Goal: Task Accomplishment & Management: Manage account settings

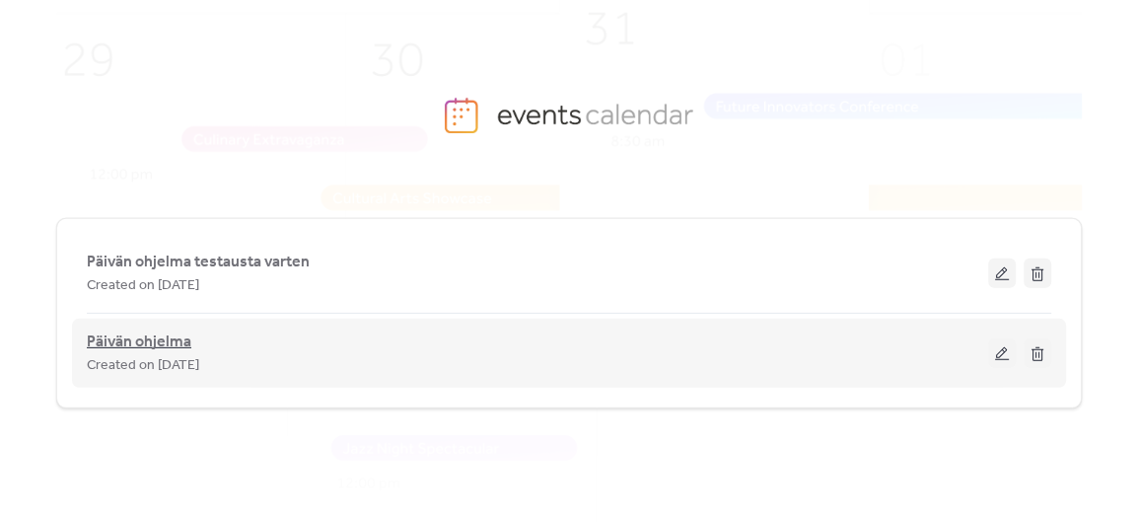
click at [122, 337] on span "Päivän ohjelma" at bounding box center [139, 342] width 105 height 24
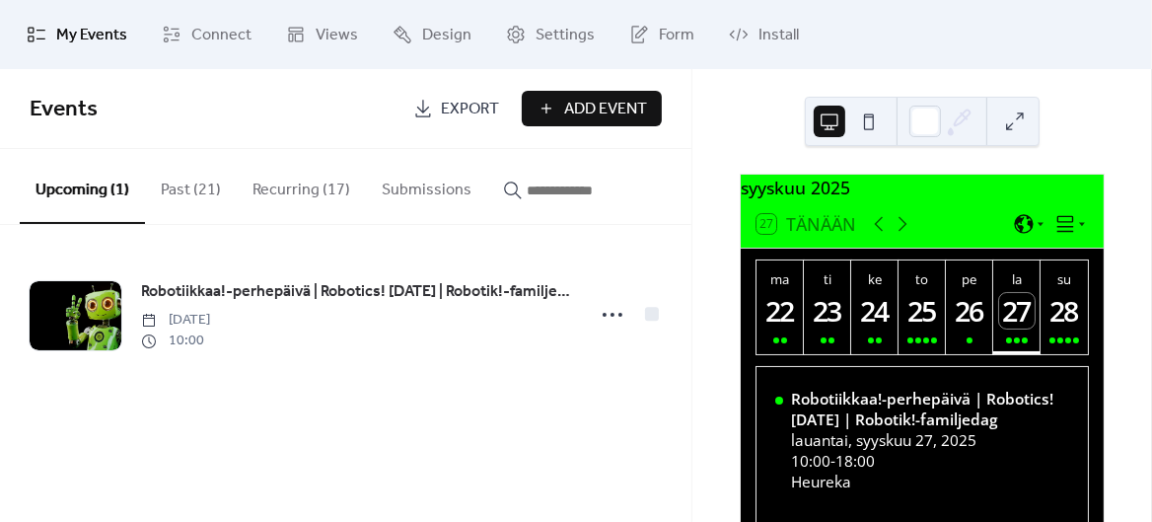
click at [309, 179] on button "Recurring (17)" at bounding box center [301, 185] width 129 height 73
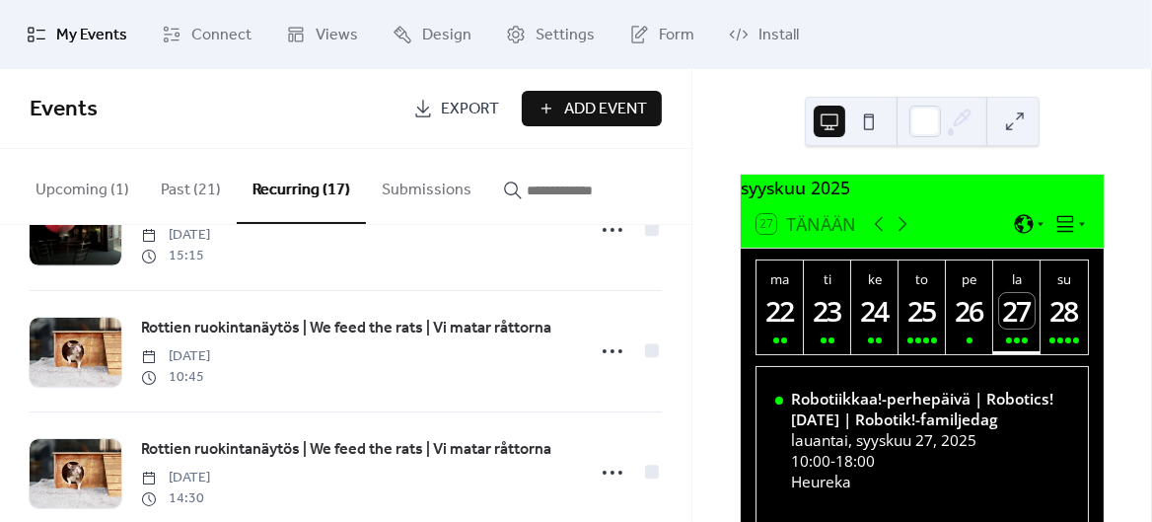
scroll to position [368, 0]
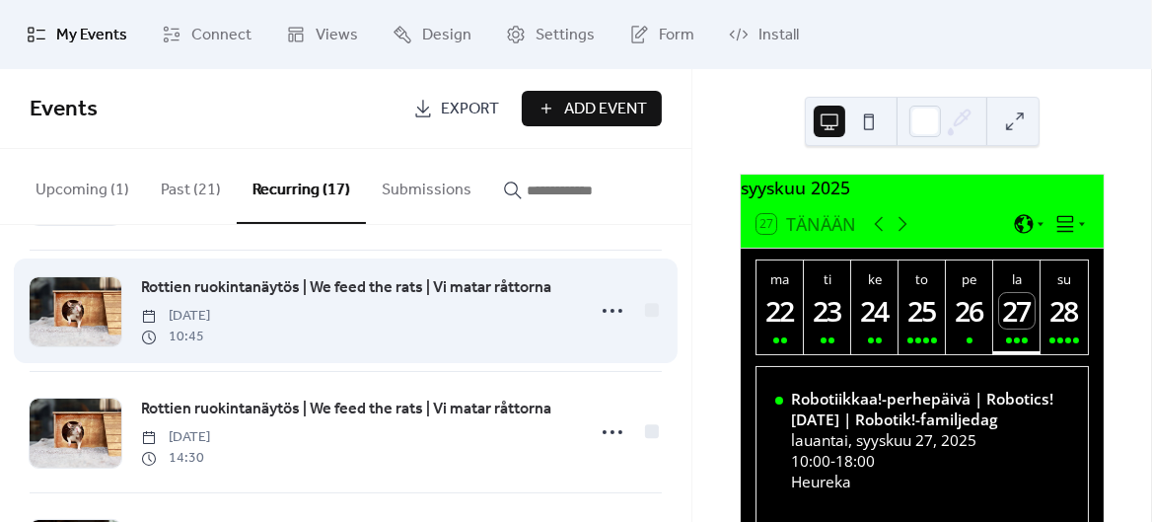
click at [368, 282] on span "Rottien ruokintanäytös | We feed the rats | Vi matar råttorna" at bounding box center [346, 288] width 410 height 24
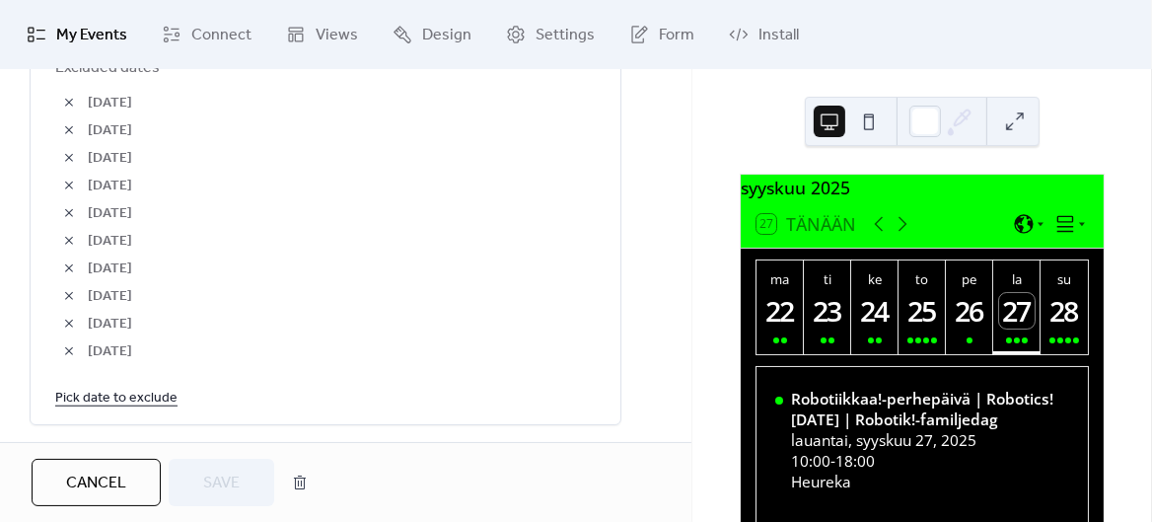
scroll to position [1242, 0]
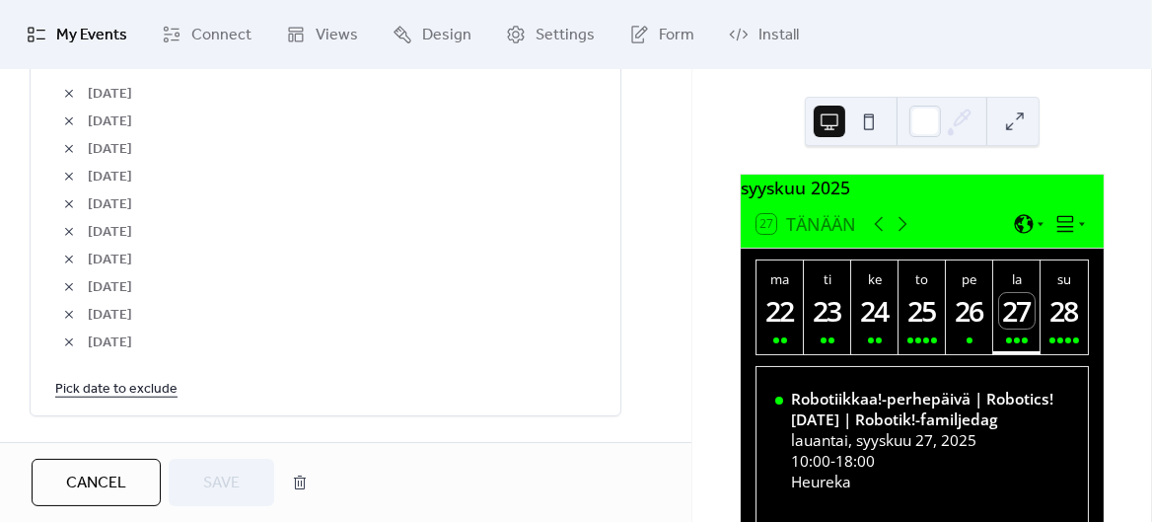
click at [151, 397] on link "Pick date to exclude" at bounding box center [116, 388] width 122 height 25
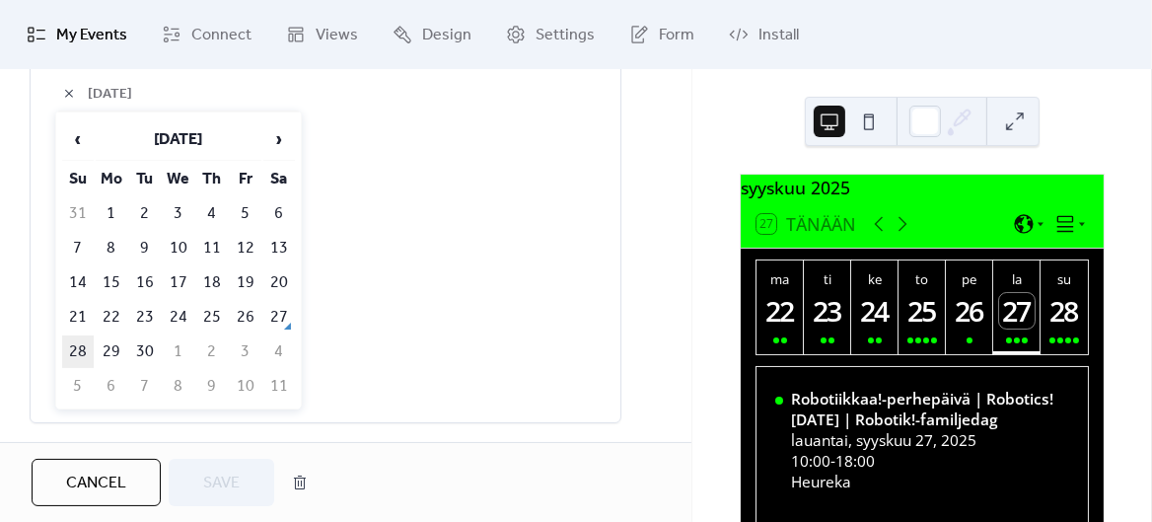
click at [76, 343] on td "28" at bounding box center [78, 351] width 32 height 33
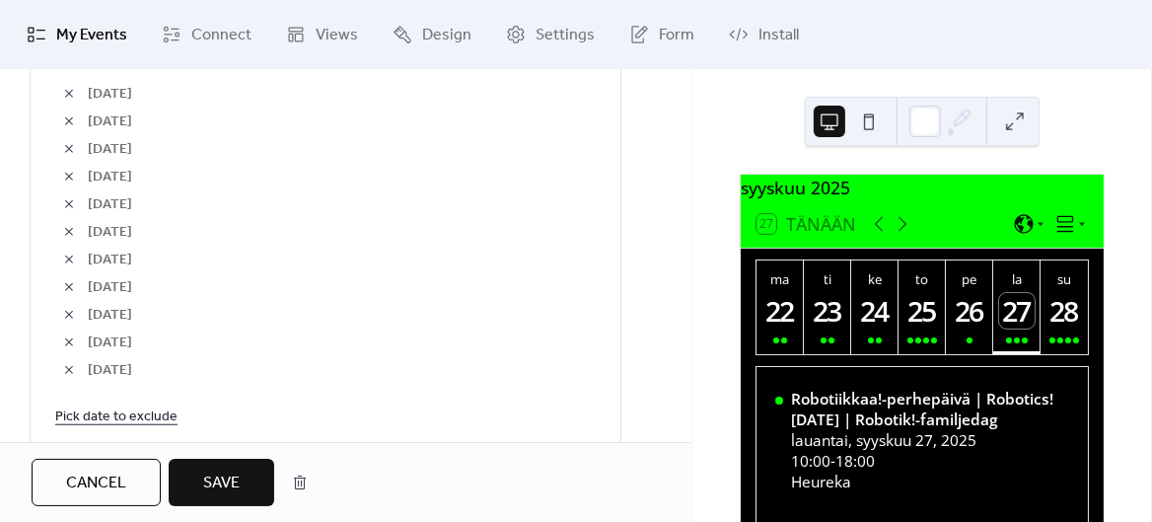
click at [227, 474] on span "Save" at bounding box center [221, 484] width 36 height 24
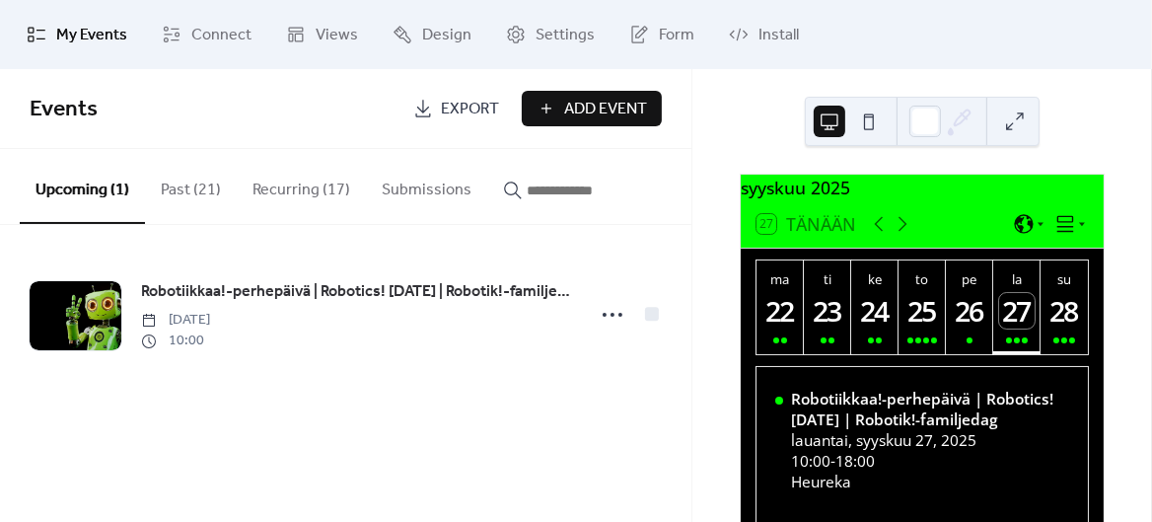
click at [308, 189] on button "Recurring (17)" at bounding box center [301, 185] width 129 height 73
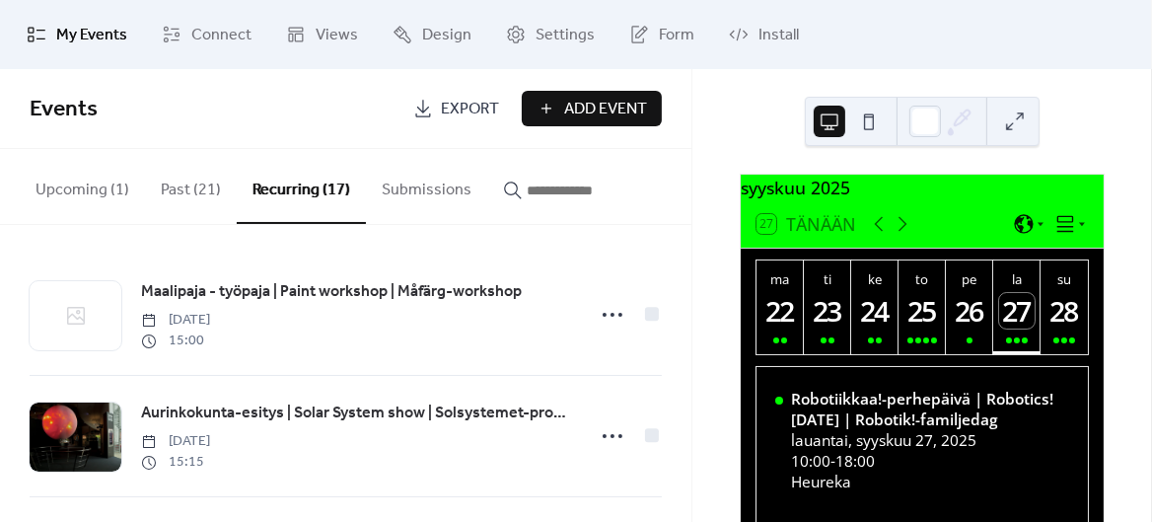
scroll to position [406, 0]
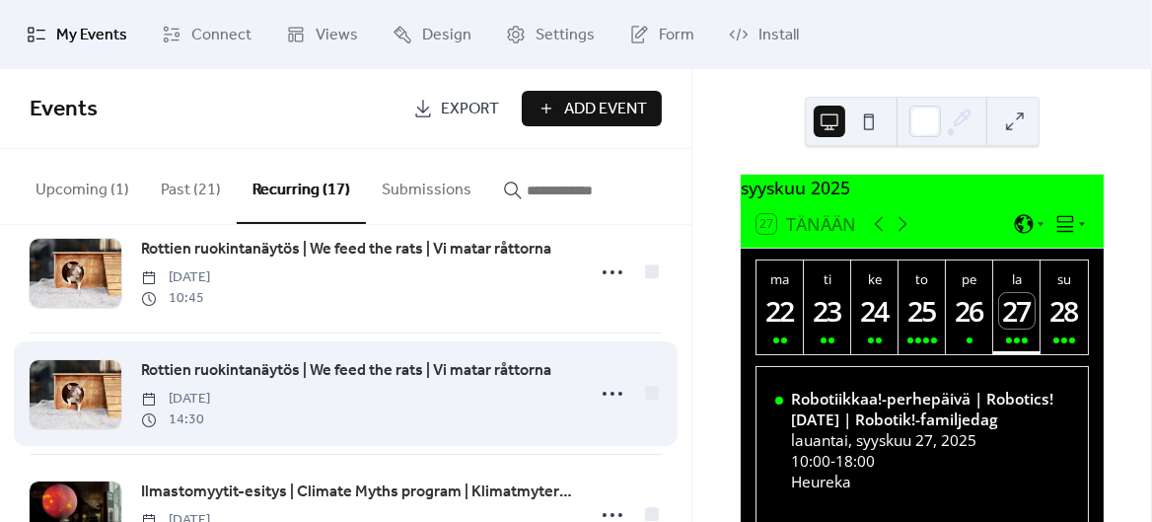
click at [406, 365] on span "Rottien ruokintanäytös | We feed the rats | Vi matar råttorna" at bounding box center [346, 371] width 410 height 24
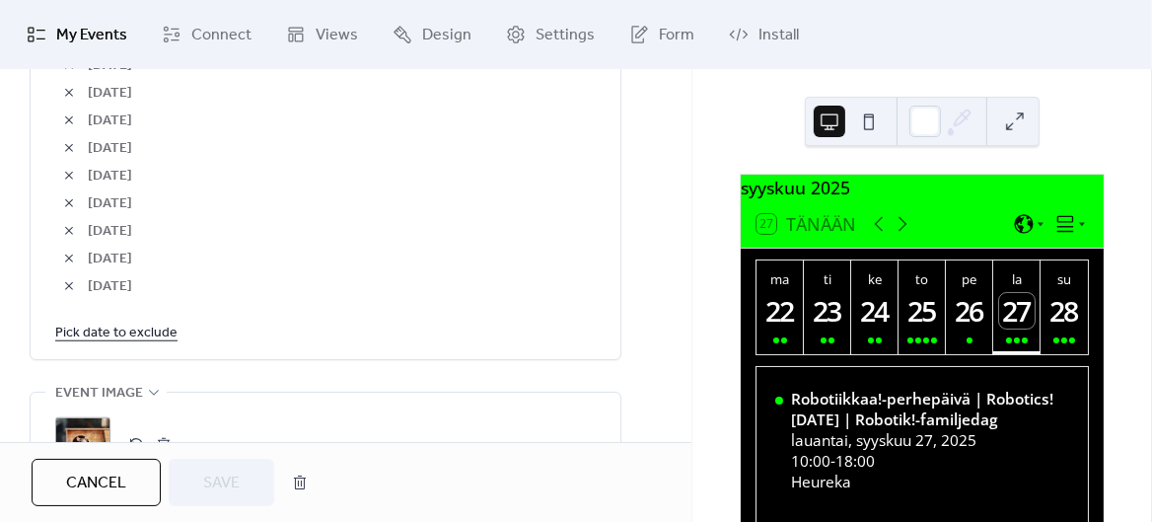
scroll to position [1330, 0]
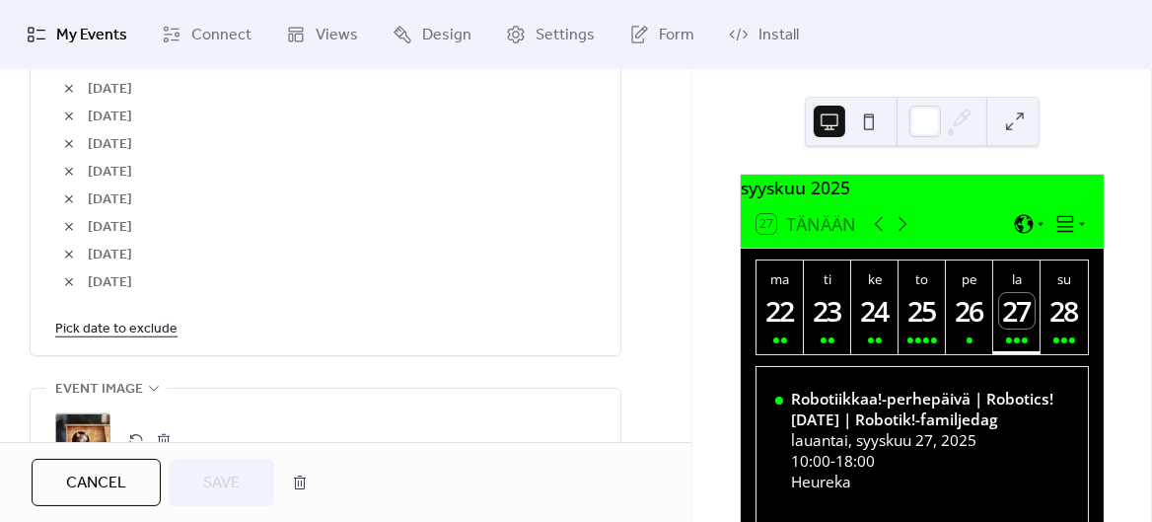
click at [147, 340] on link "Pick date to exclude" at bounding box center [116, 328] width 122 height 25
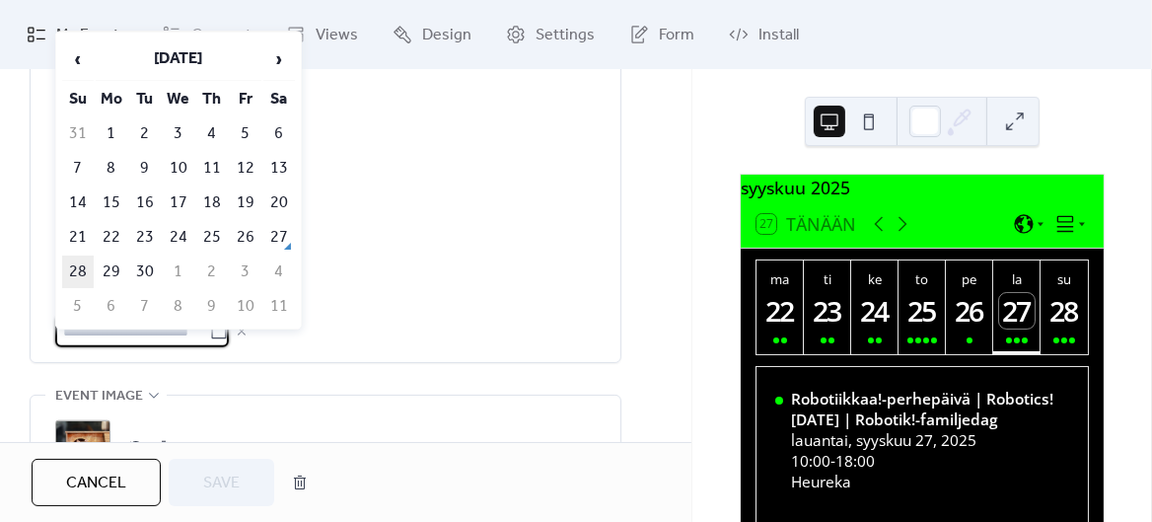
click at [72, 272] on td "28" at bounding box center [78, 271] width 32 height 33
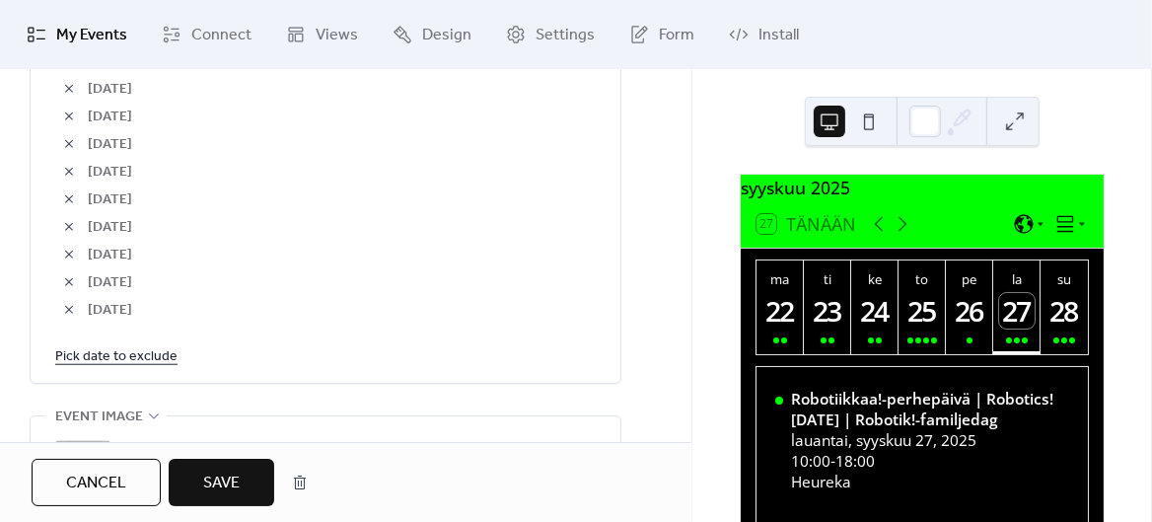
click at [224, 487] on span "Save" at bounding box center [221, 484] width 36 height 24
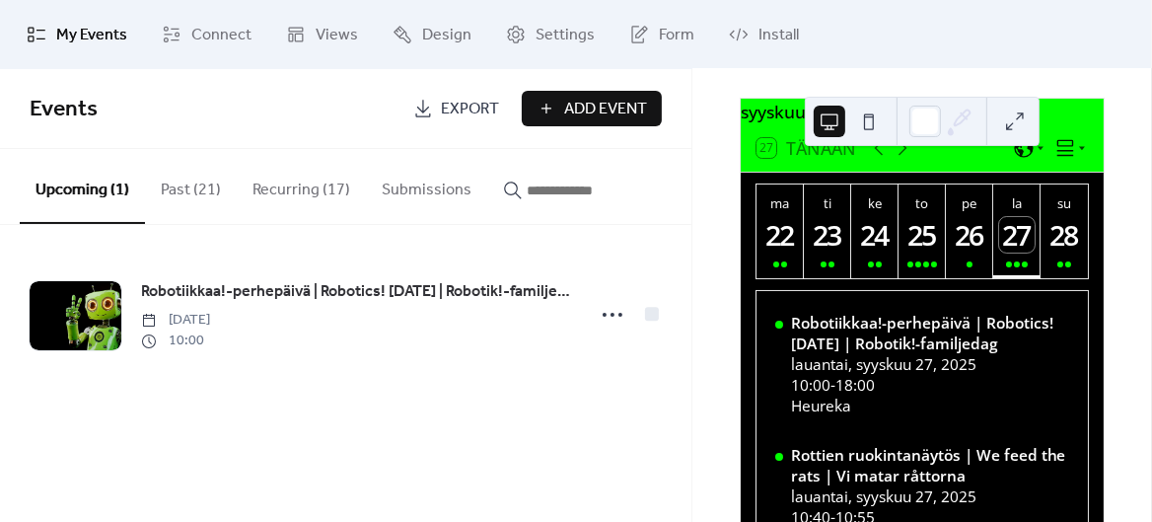
scroll to position [57, 0]
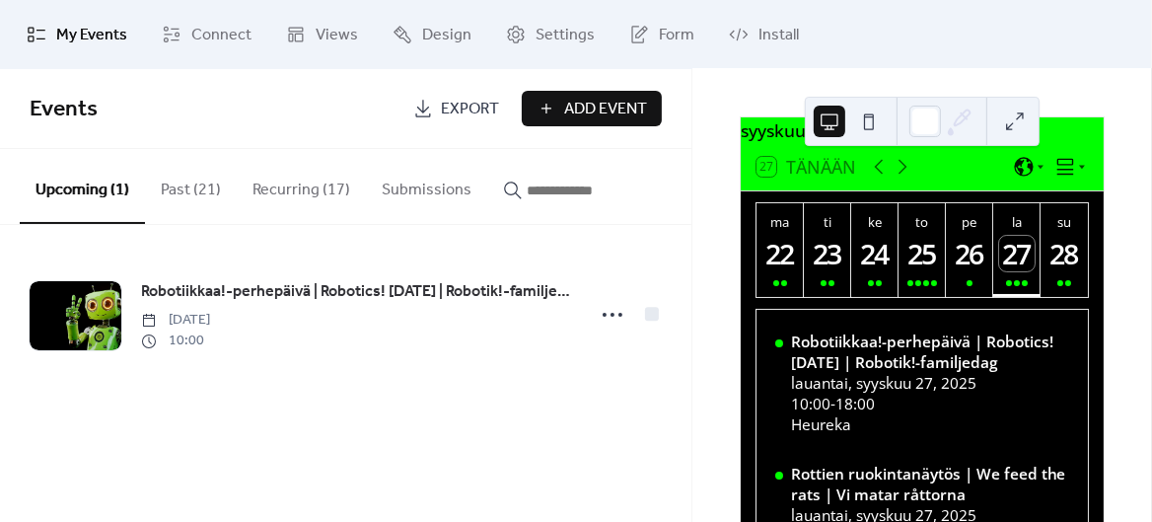
click at [1049, 261] on div "28" at bounding box center [1065, 254] width 36 height 36
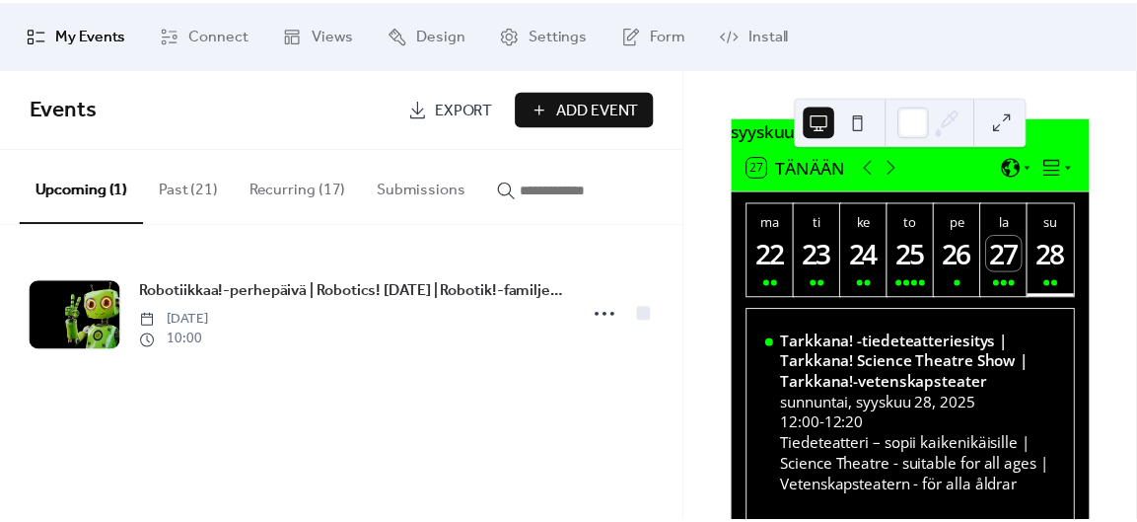
scroll to position [0, 0]
